Goal: Find specific page/section

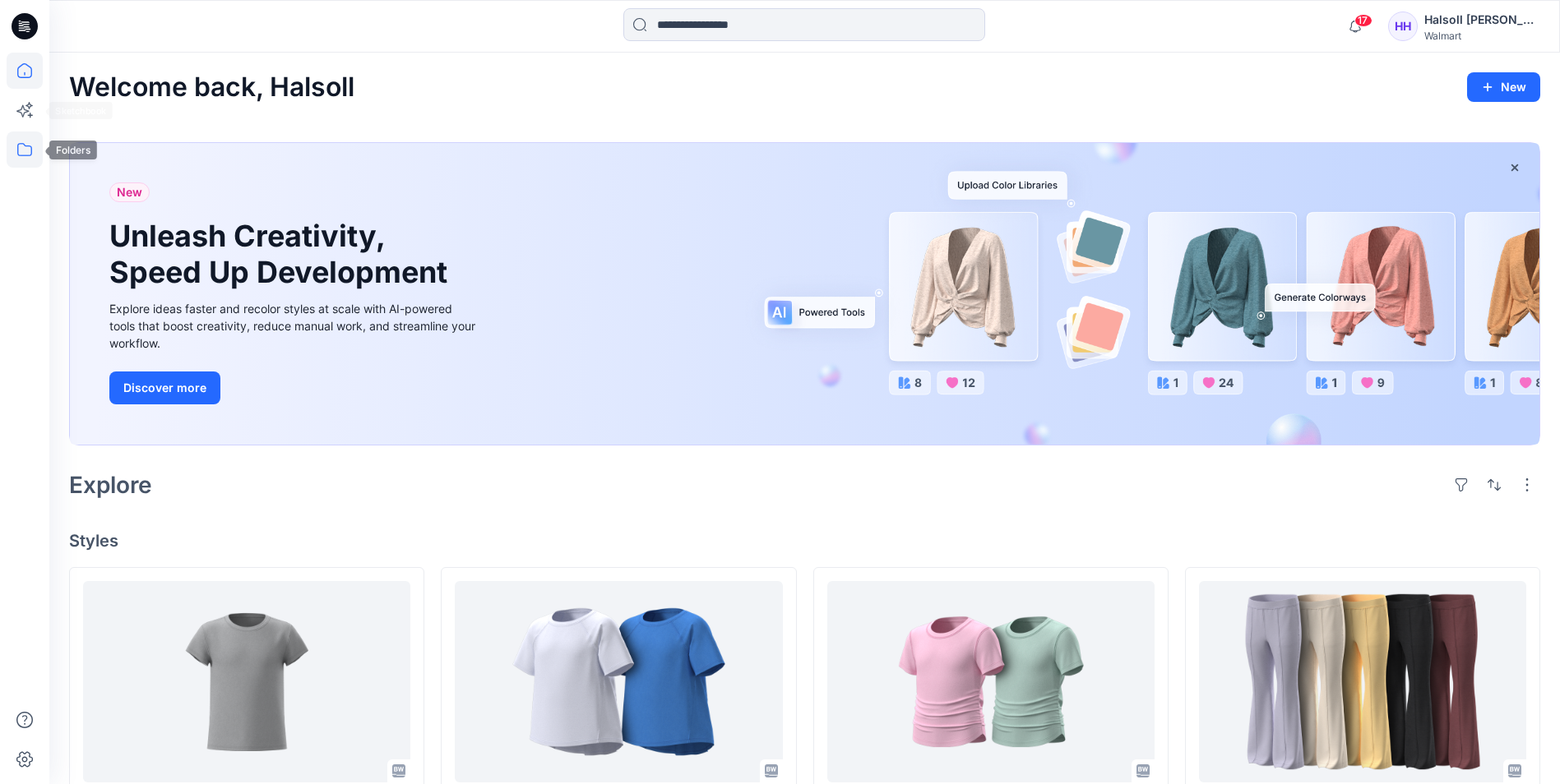
click at [30, 150] on icon at bounding box center [24, 149] width 36 height 36
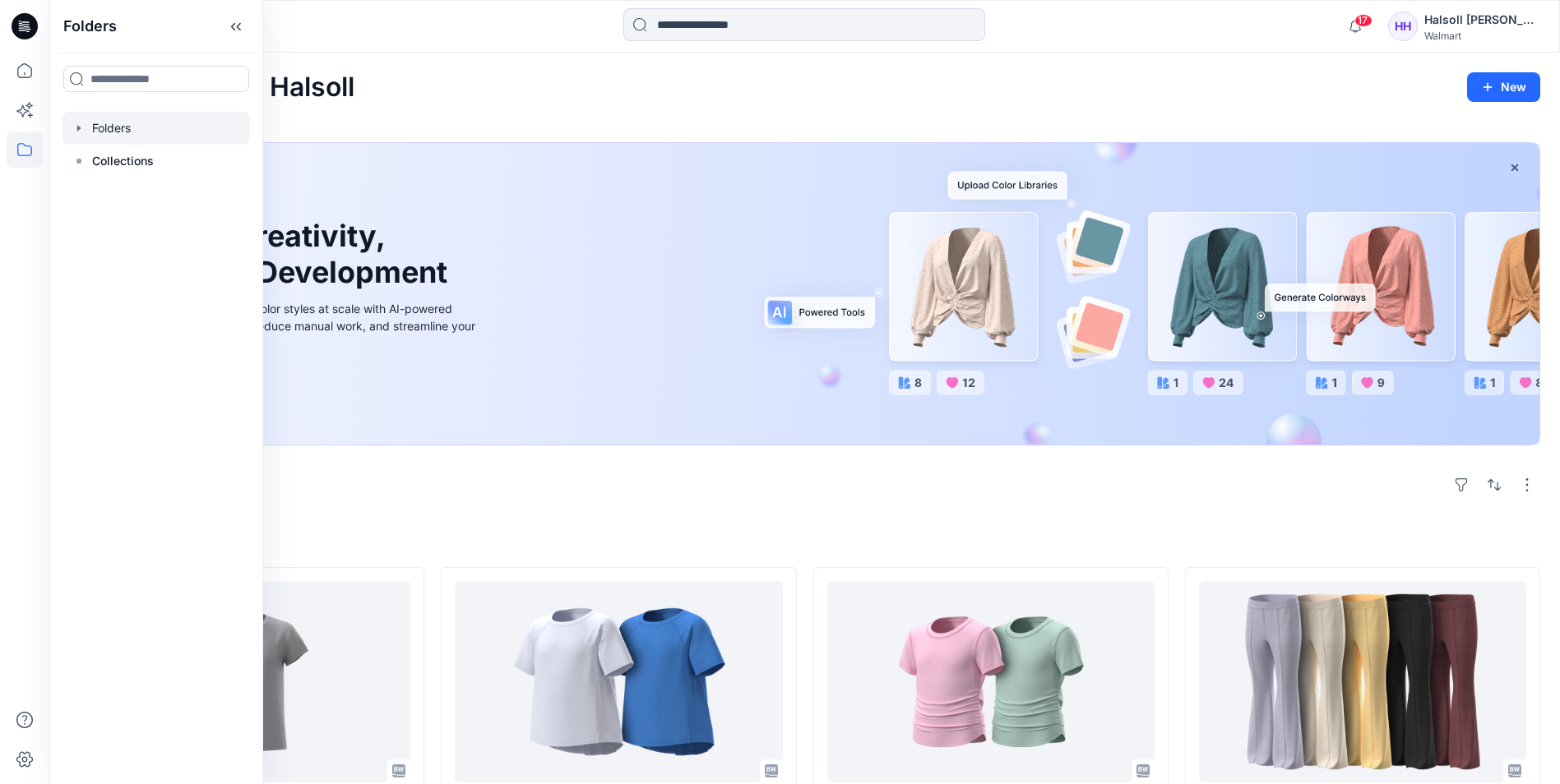
click at [129, 122] on div at bounding box center [156, 129] width 187 height 33
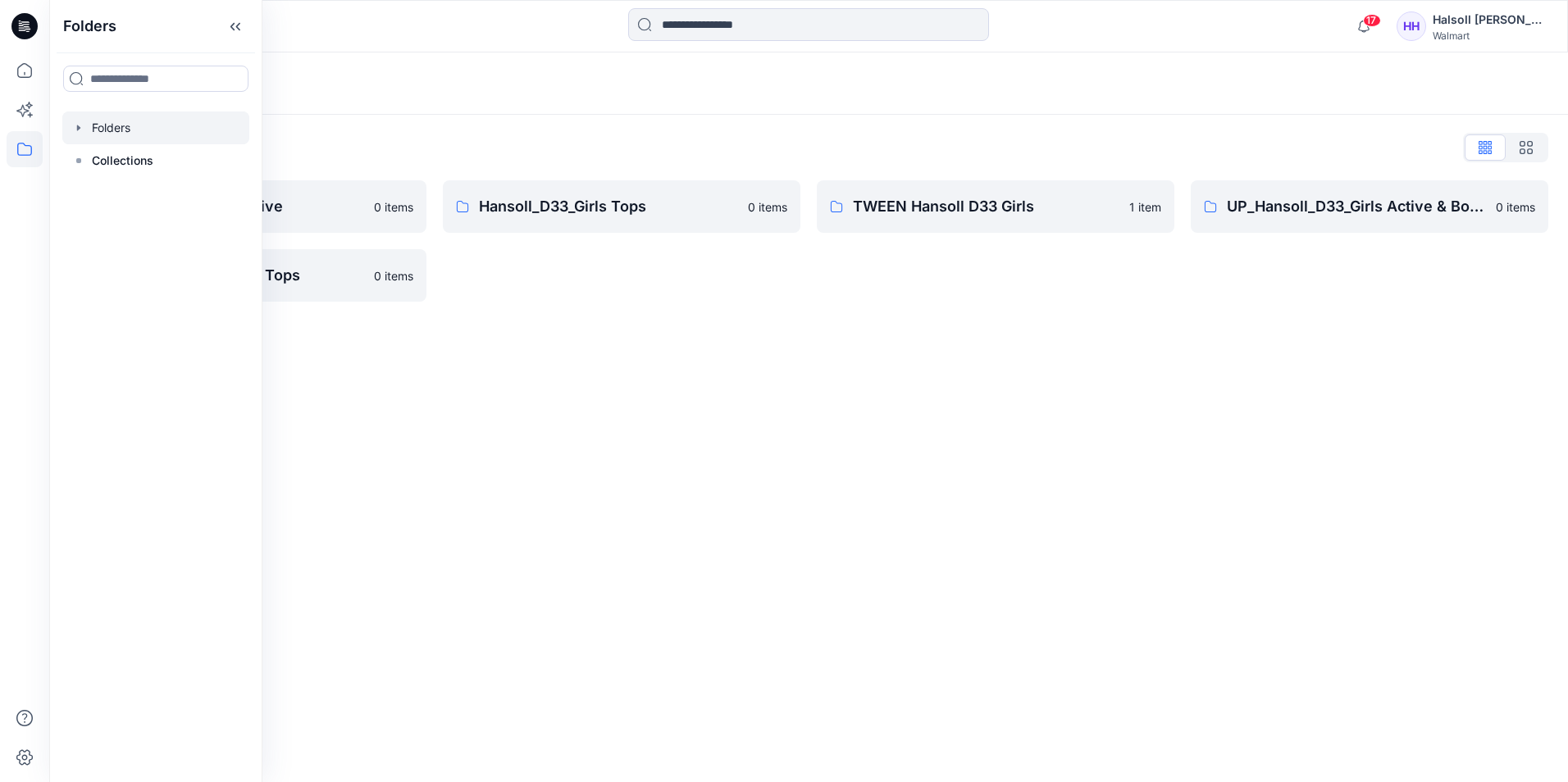
click at [481, 528] on div "Folders Folders List Hansoll_D33_Girls Active 0 items UP_Hansoll_D33_Girls Tops…" at bounding box center [808, 417] width 1518 height 730
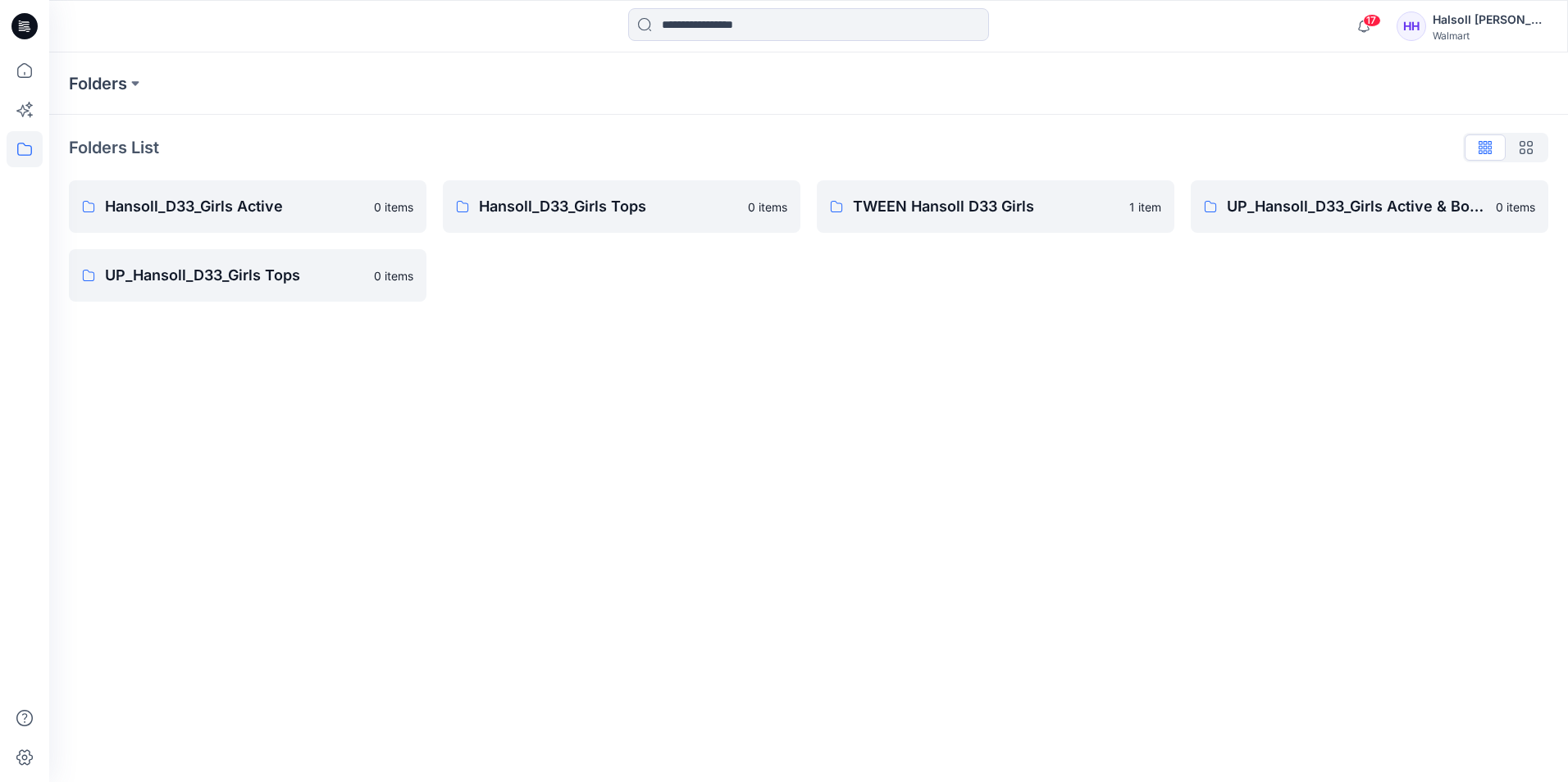
drag, startPoint x: 731, startPoint y: 464, endPoint x: 476, endPoint y: 376, distance: 269.8
click at [731, 464] on div "Folders Folders List Hansoll_D33_Girls Active 0 items UP_Hansoll_D33_Girls Tops…" at bounding box center [808, 417] width 1518 height 730
click at [261, 294] on link "UP_Hansoll_D33_Girls Tops 0 items" at bounding box center [248, 276] width 358 height 52
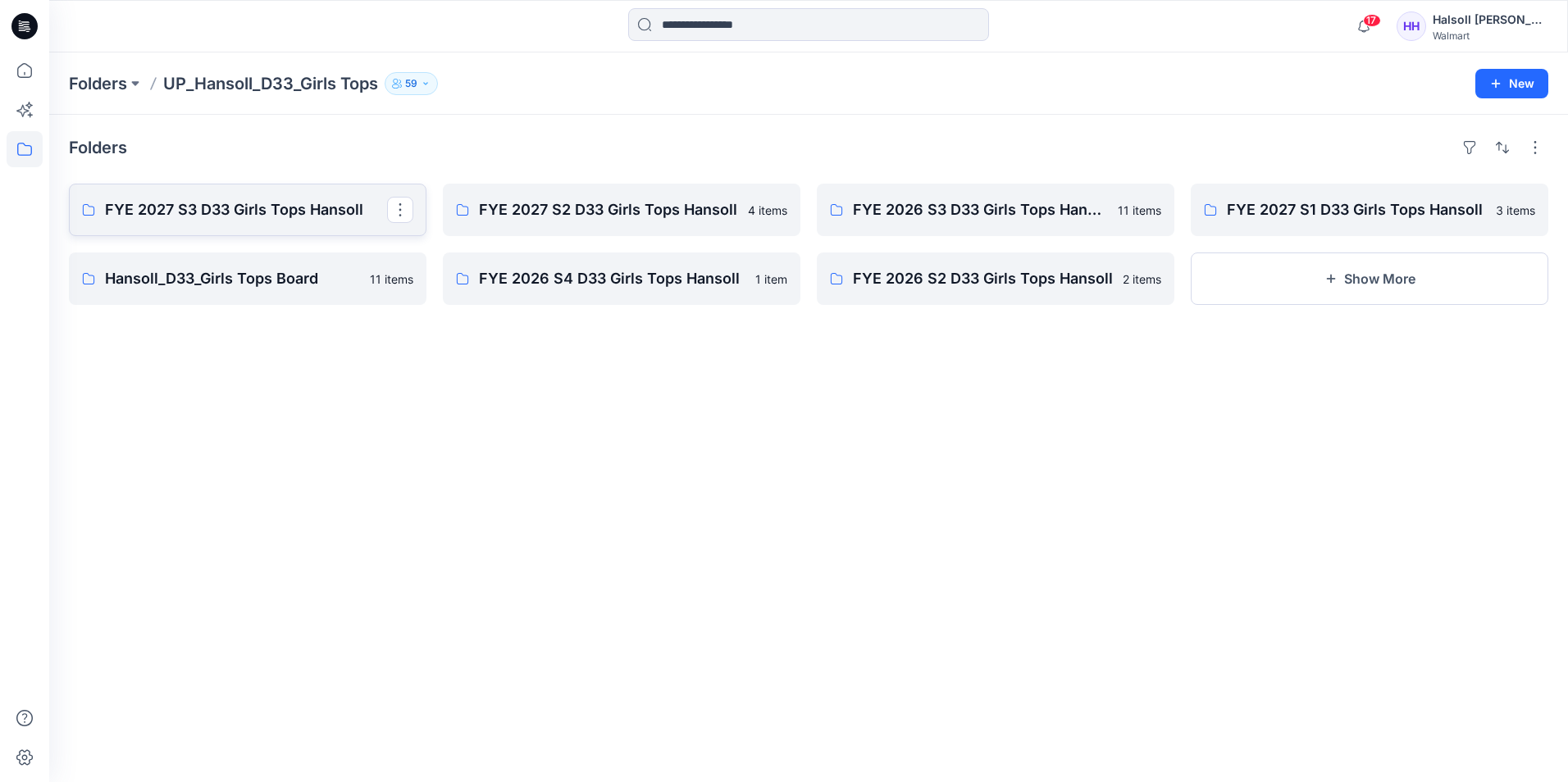
click at [314, 226] on link "FYE 2027 S3 D33 Girls Tops Hansoll" at bounding box center [248, 210] width 358 height 52
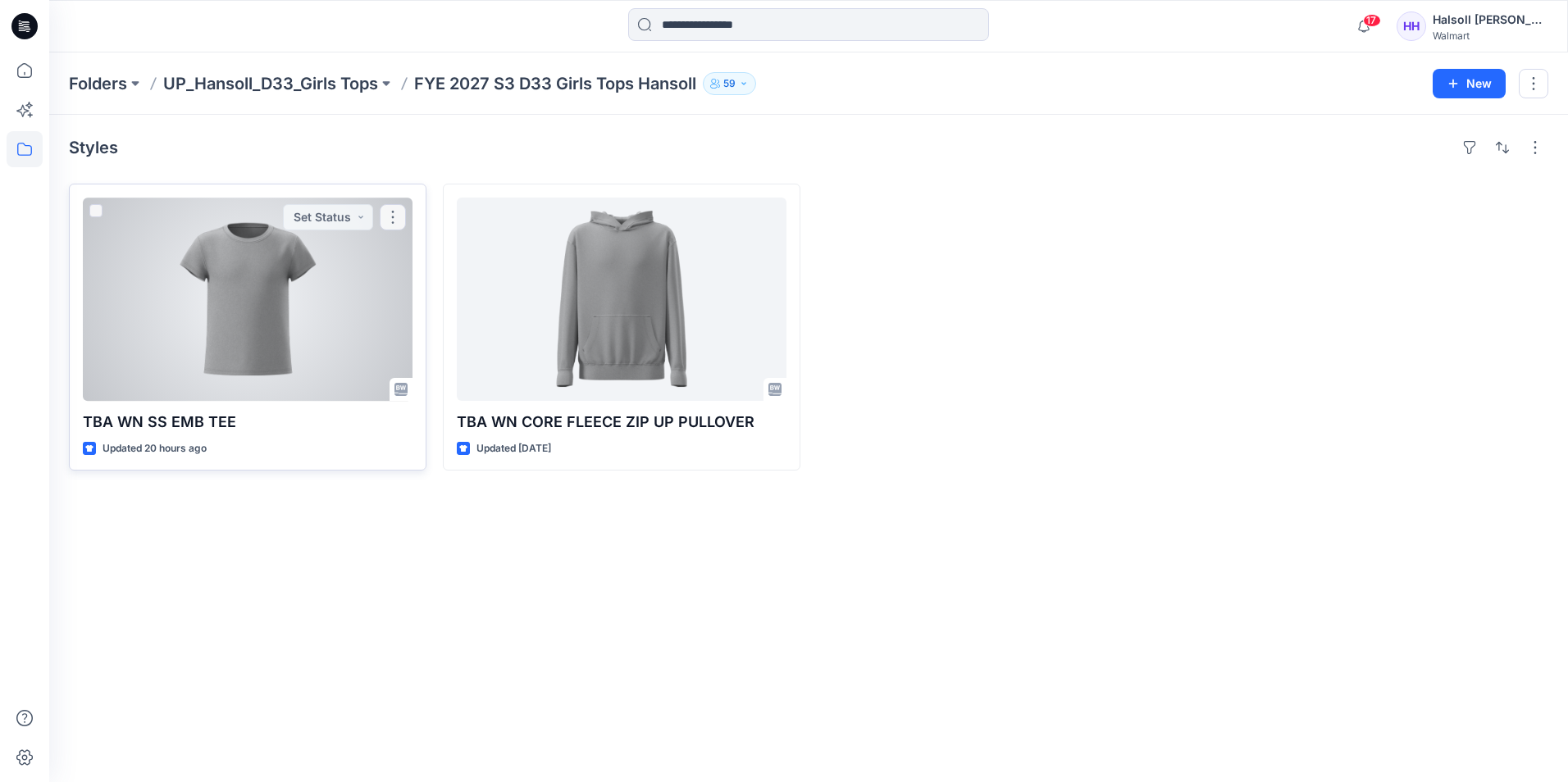
click at [244, 346] on div at bounding box center [247, 298] width 329 height 203
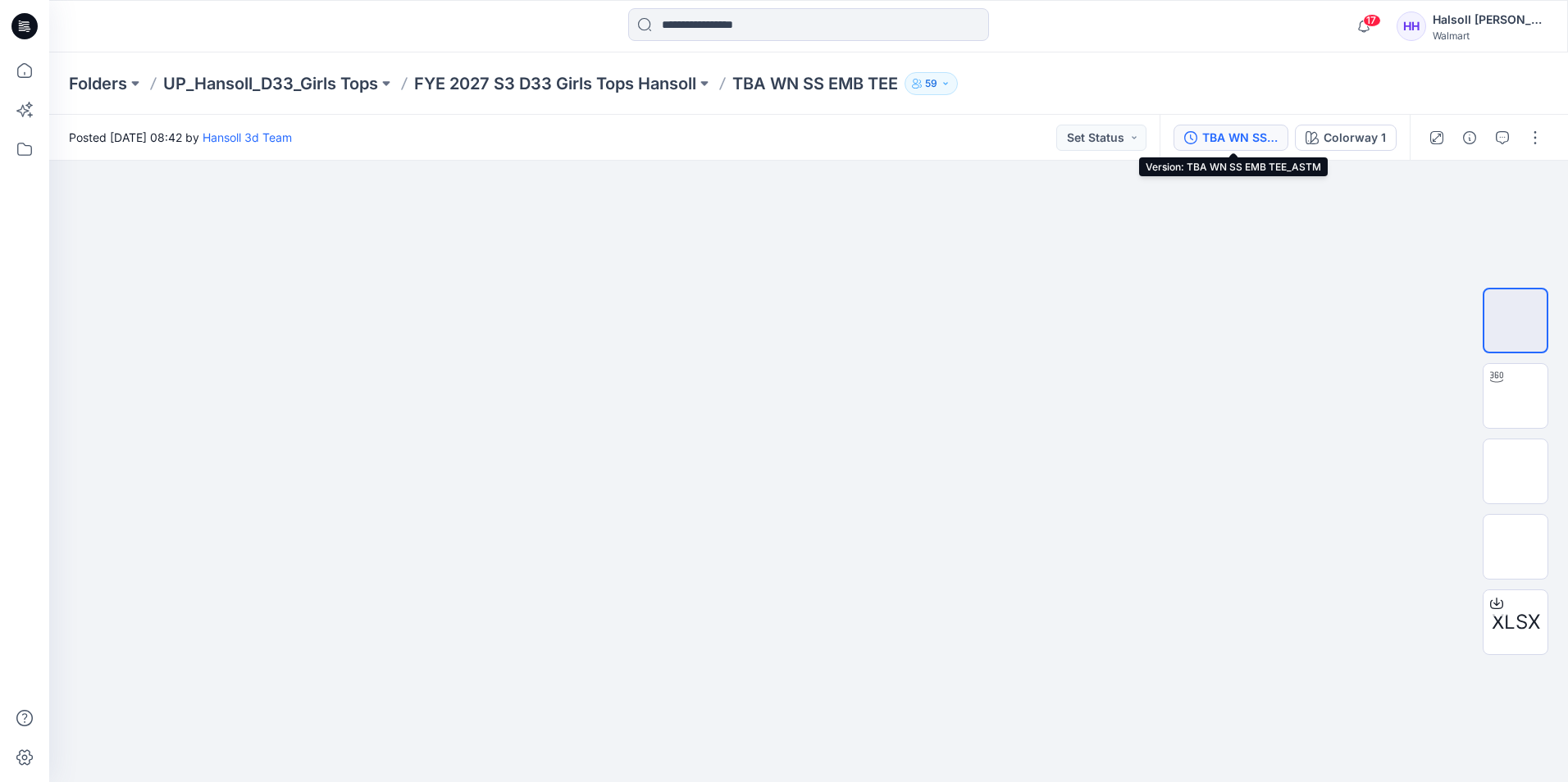
click at [1252, 135] on div "TBA WN SS EMB TEE_ASTM" at bounding box center [1240, 138] width 76 height 18
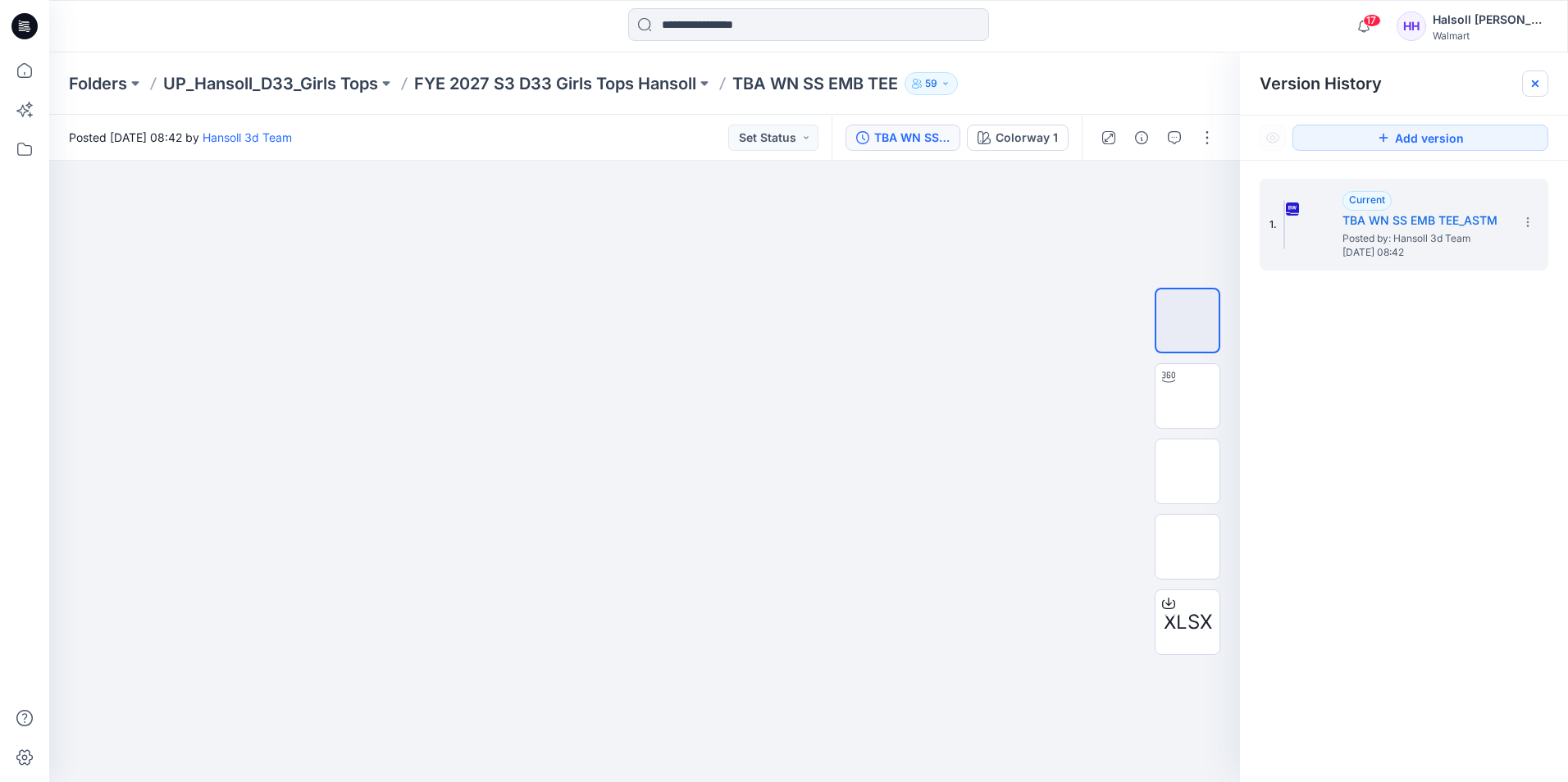
click at [1537, 87] on icon at bounding box center [1535, 84] width 14 height 14
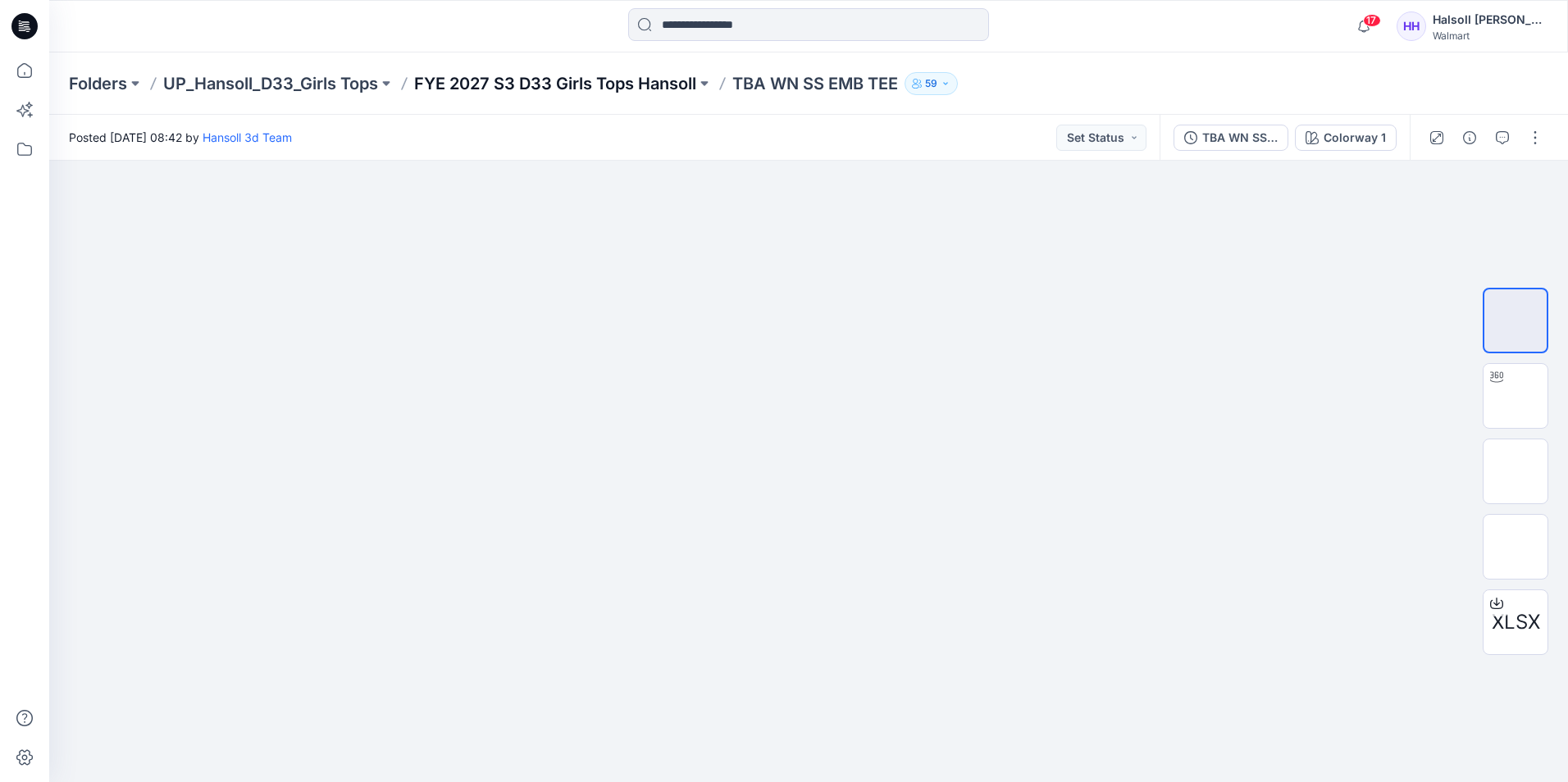
click at [653, 85] on p "FYE 2027 S3 D33 Girls Tops Hansoll" at bounding box center [555, 84] width 282 height 23
